Goal: Book appointment/travel/reservation

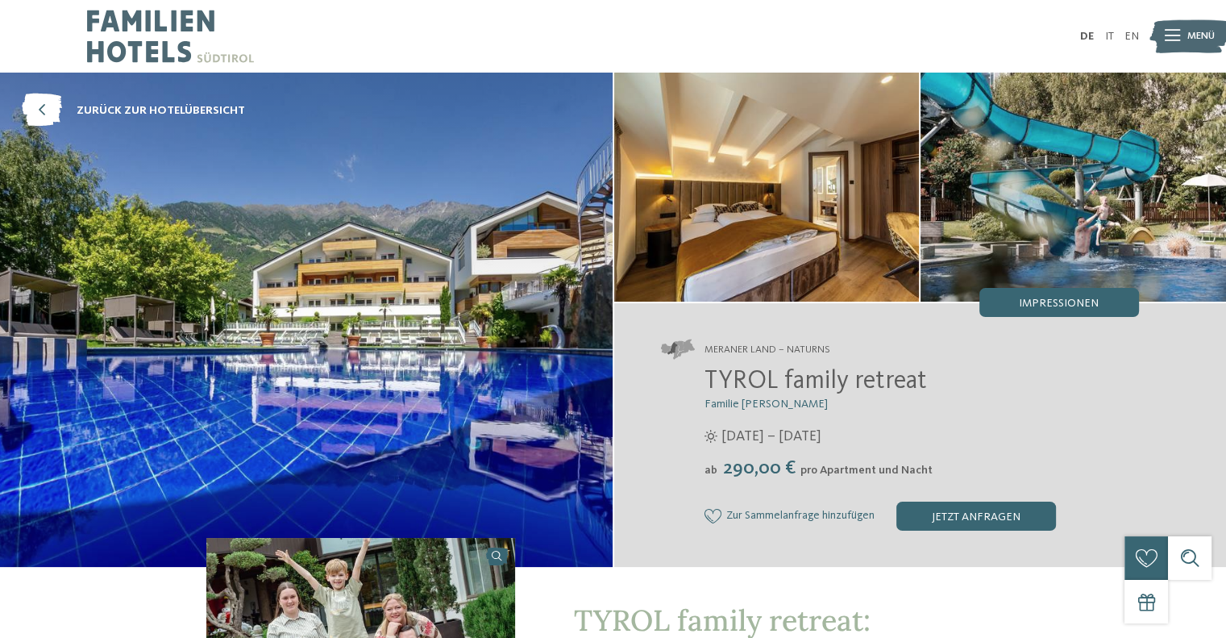
click at [361, 346] on img at bounding box center [306, 320] width 613 height 494
click at [1160, 40] on img at bounding box center [1190, 36] width 80 height 40
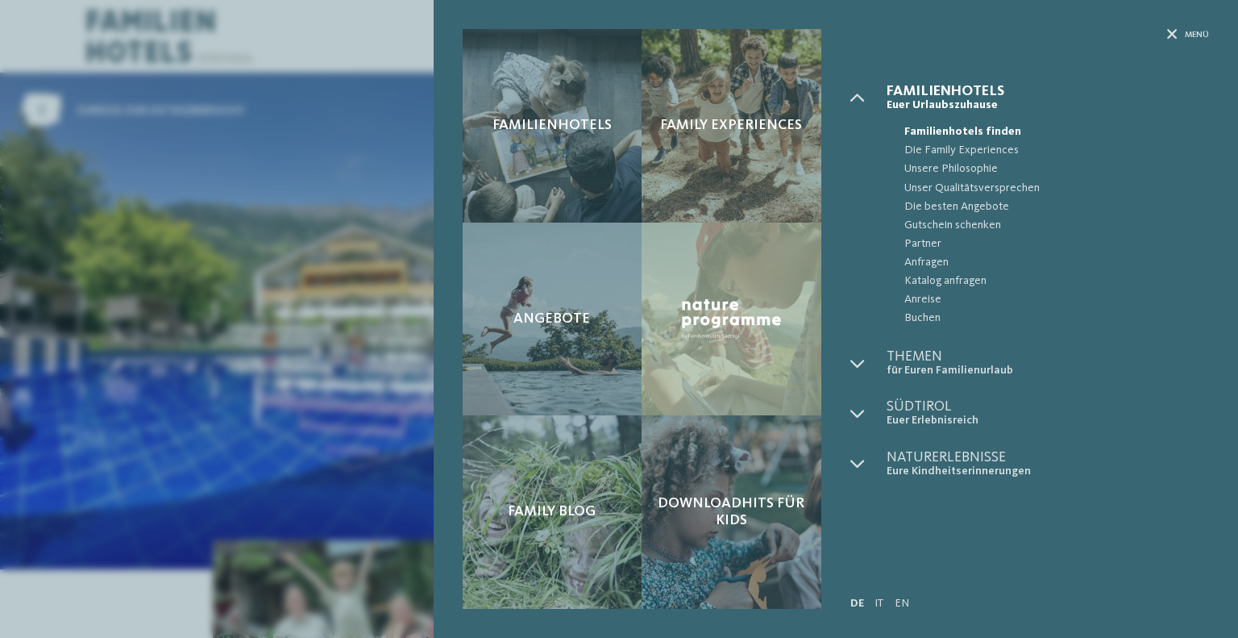
click at [848, 357] on div "Menü Familienhotels Menü" at bounding box center [1022, 319] width 373 height 580
click at [851, 363] on icon at bounding box center [858, 363] width 15 height 15
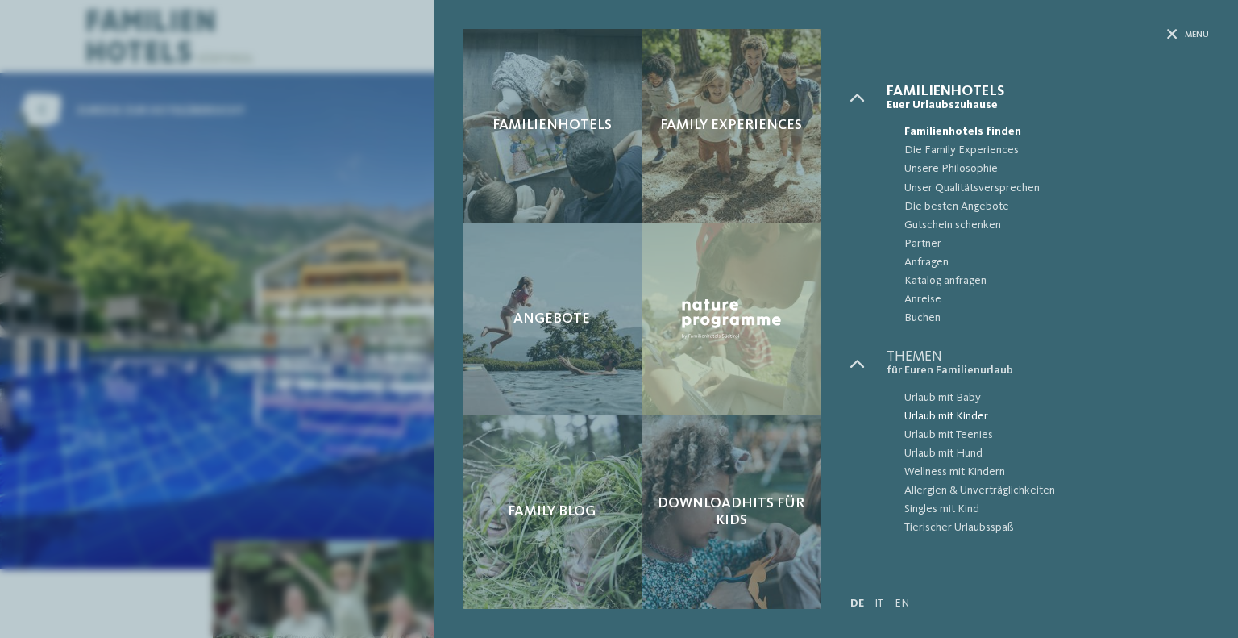
click at [968, 418] on span "Urlaub mit Kinder" at bounding box center [1057, 416] width 305 height 19
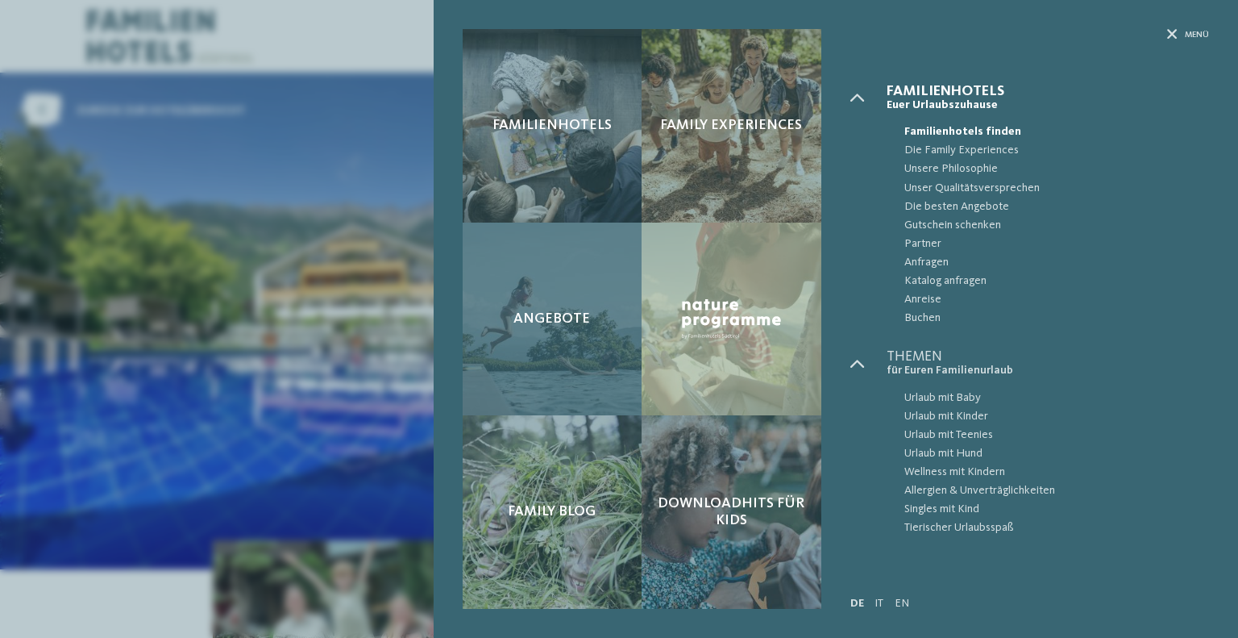
click at [574, 272] on div "Angebote" at bounding box center [553, 319] width 180 height 193
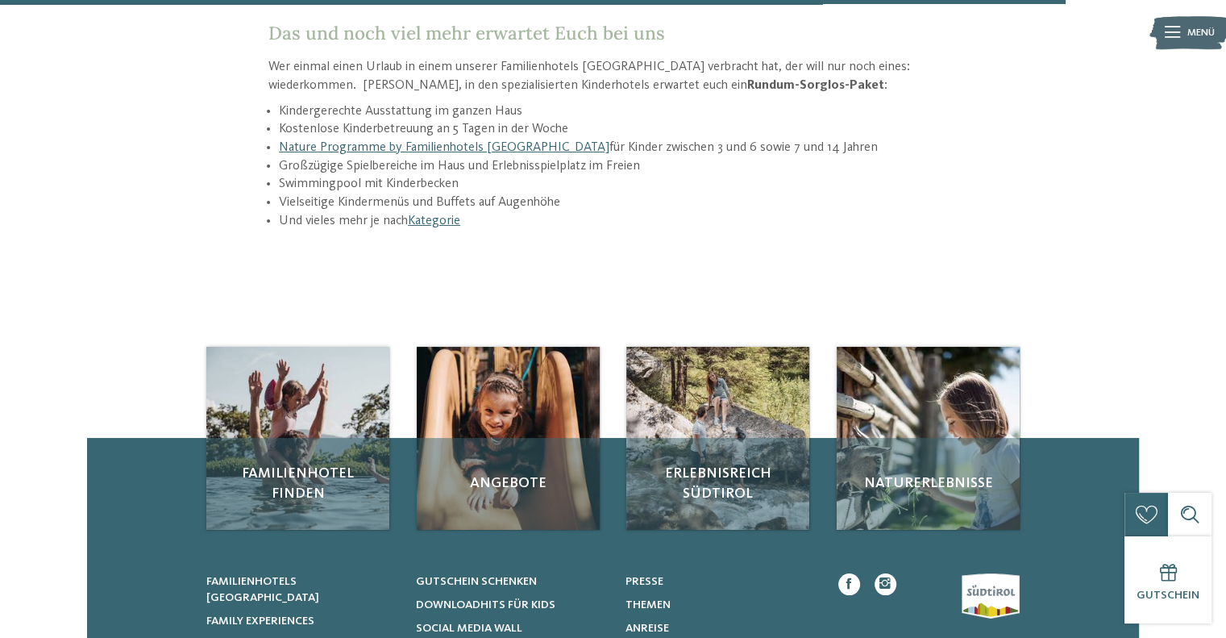
scroll to position [2096, 0]
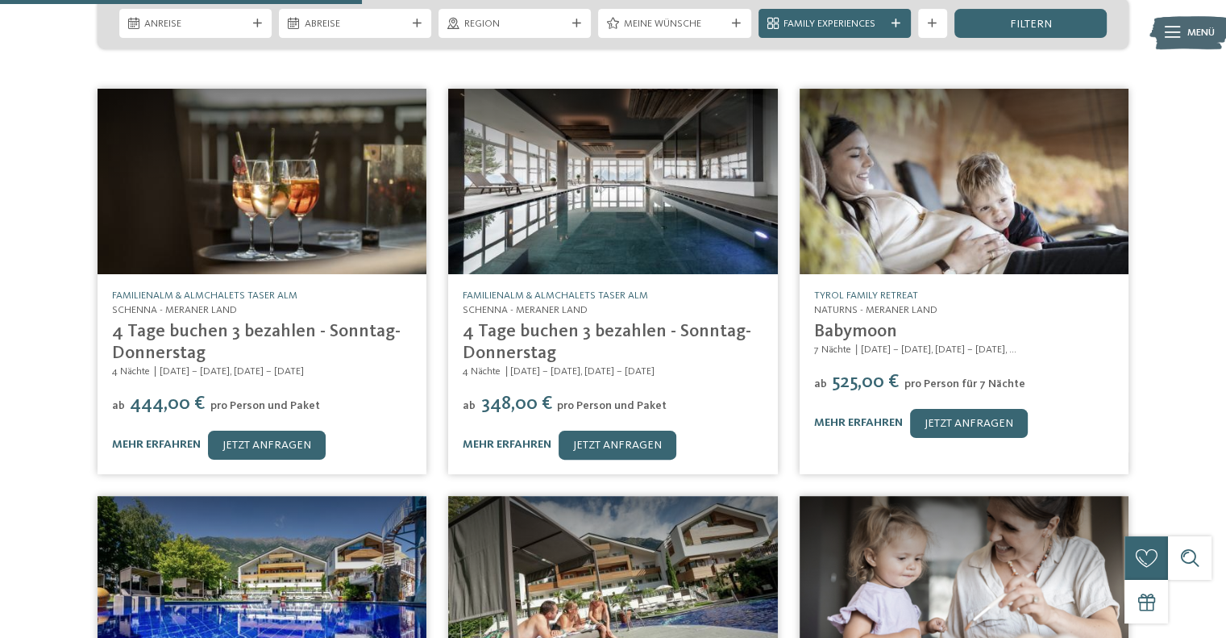
scroll to position [645, 0]
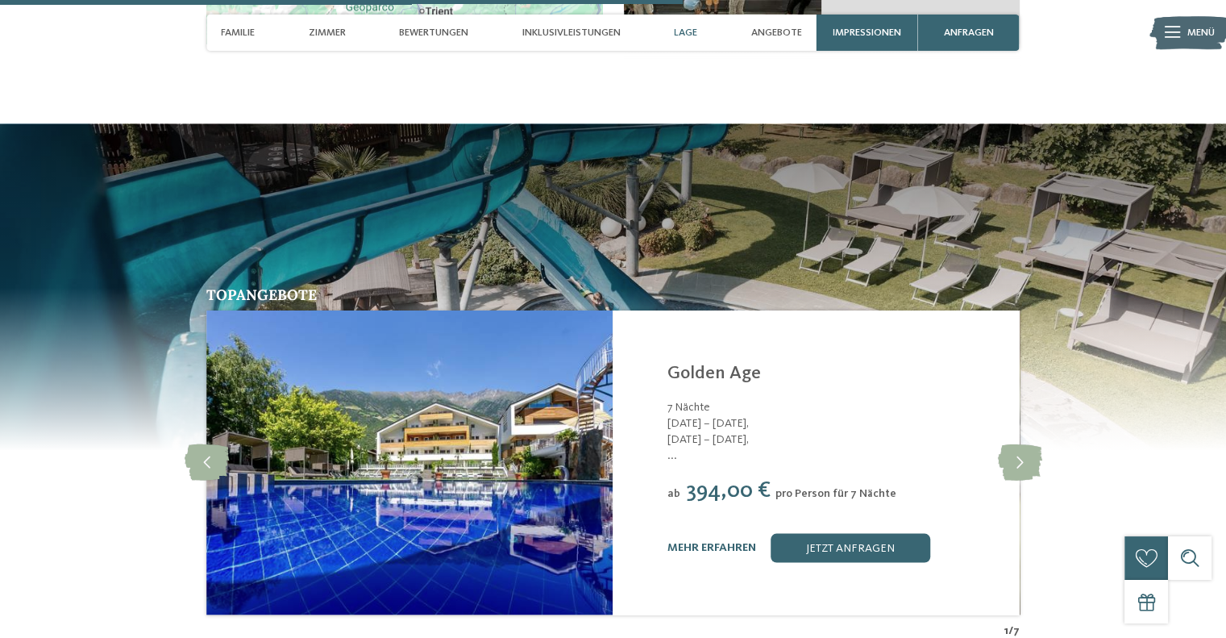
scroll to position [3144, 0]
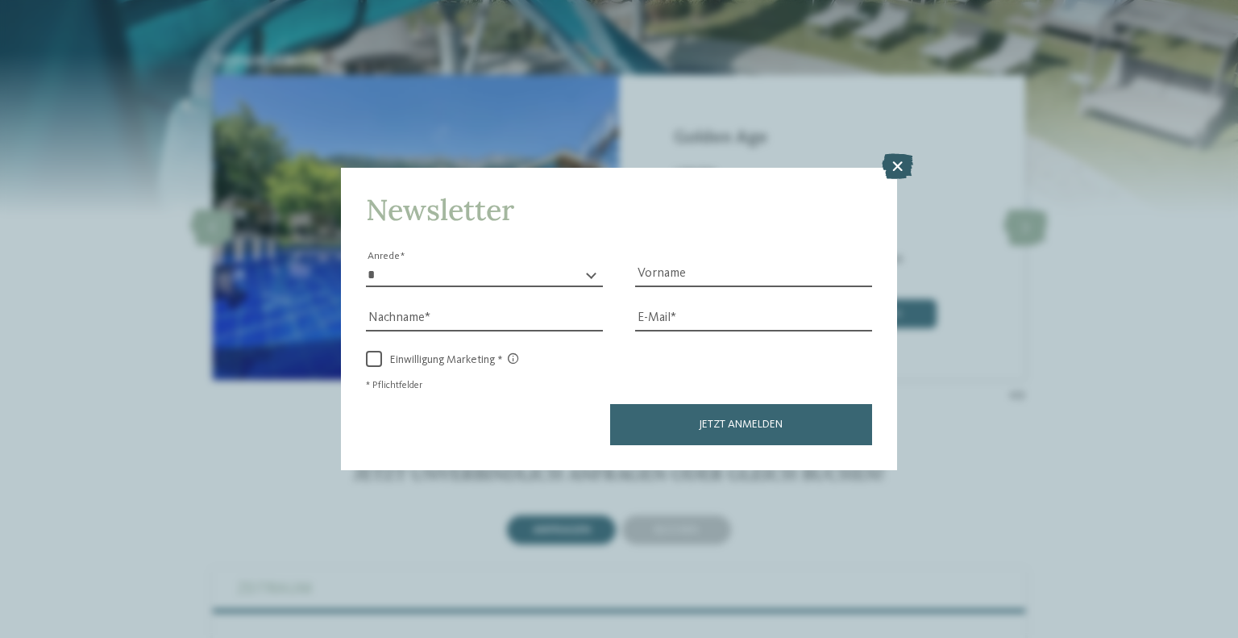
click at [905, 164] on icon at bounding box center [897, 166] width 31 height 26
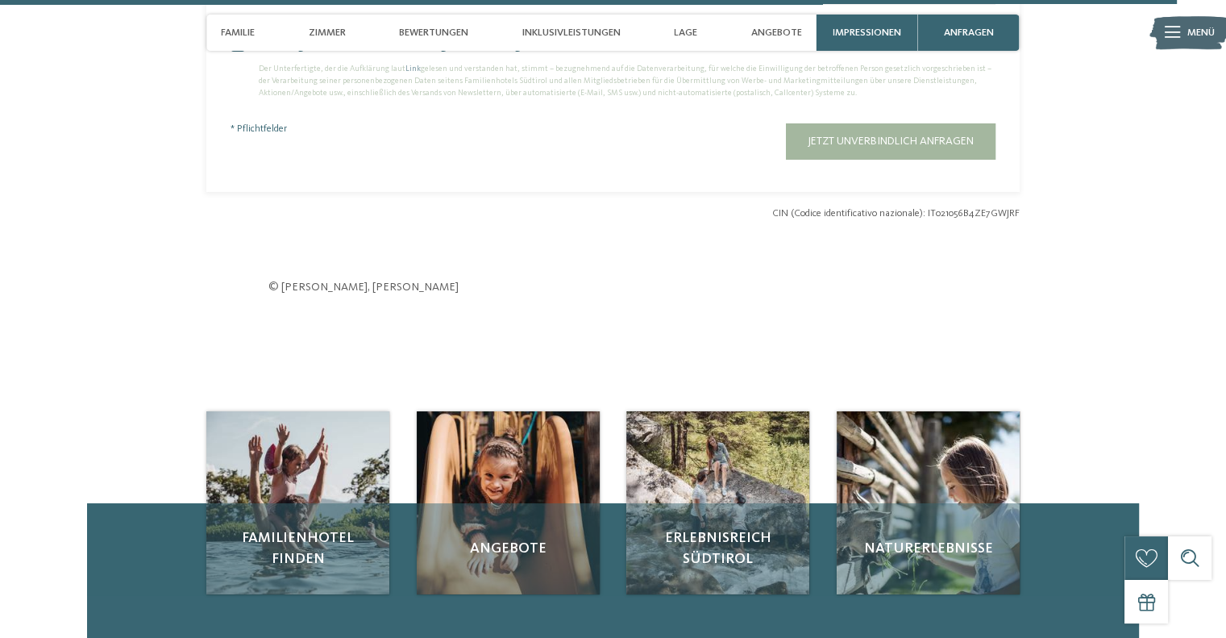
scroll to position [4756, 0]
